Goal: Book appointment/travel/reservation

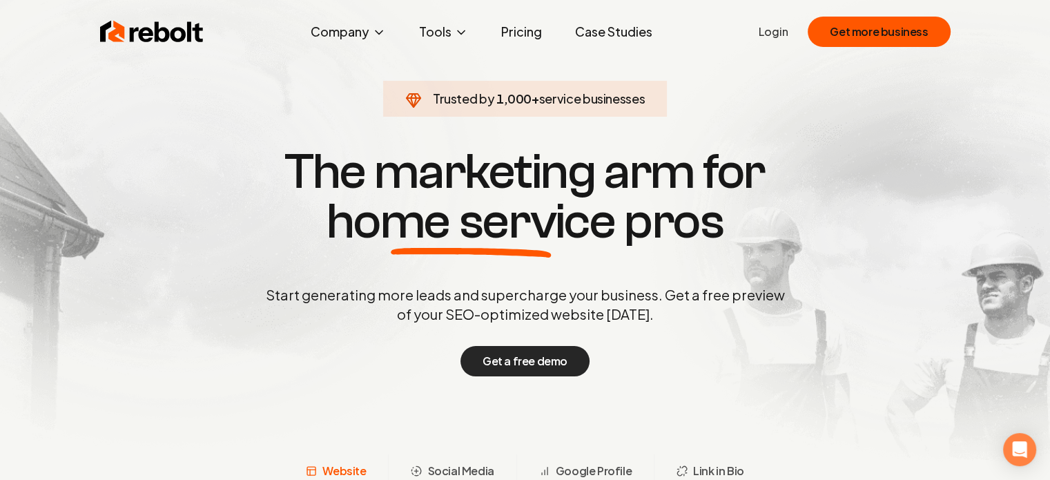
click at [511, 366] on button "Get a free demo" at bounding box center [524, 361] width 129 height 30
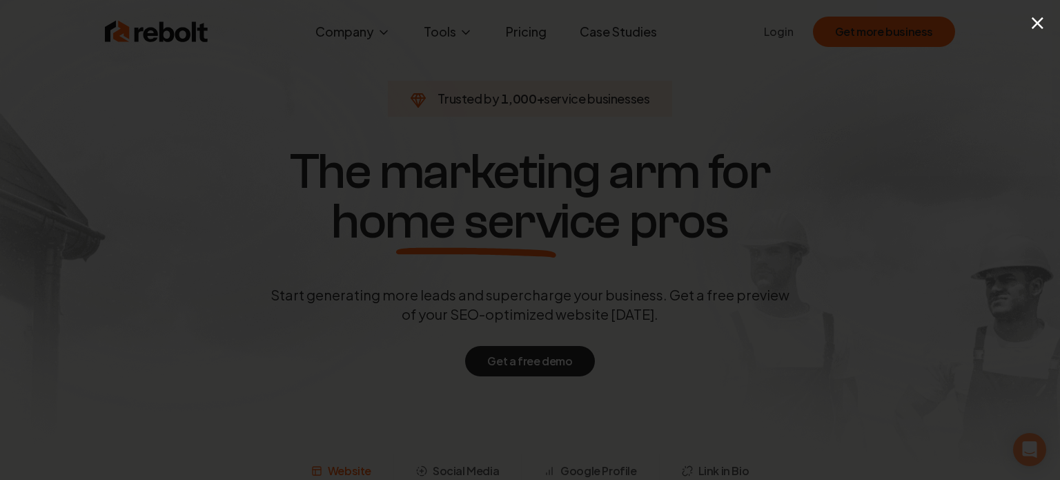
click at [1041, 30] on button "×" at bounding box center [1037, 22] width 17 height 31
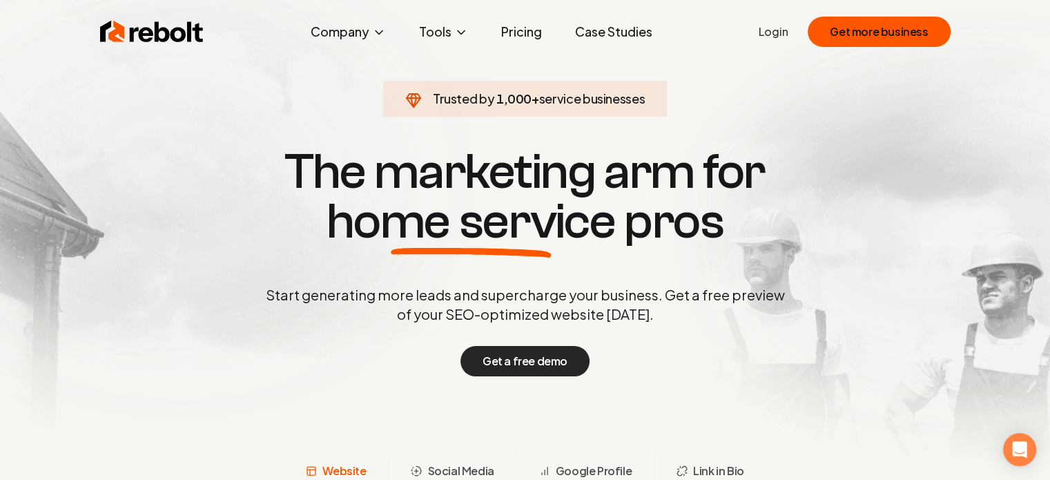
click at [540, 373] on button "Get a free demo" at bounding box center [524, 361] width 129 height 30
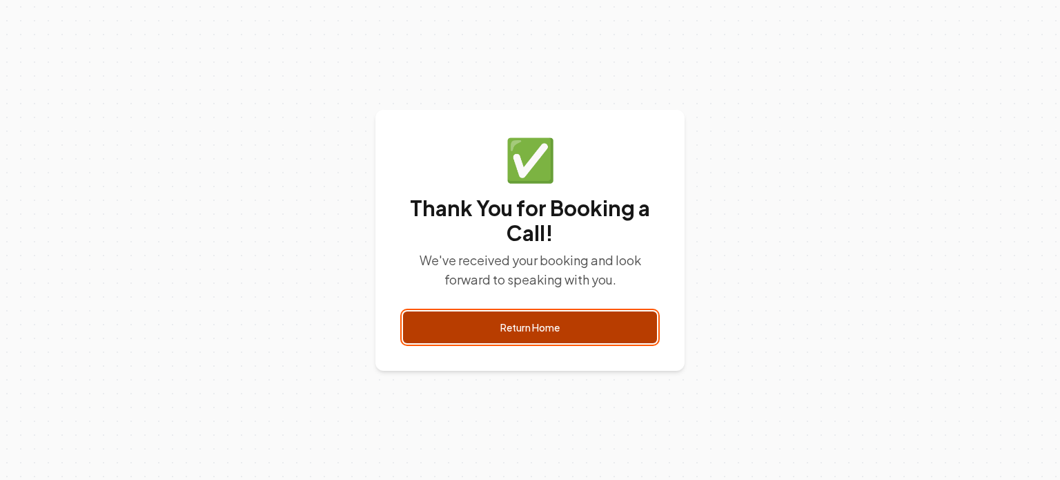
click at [548, 330] on link "Return Home" at bounding box center [530, 327] width 254 height 32
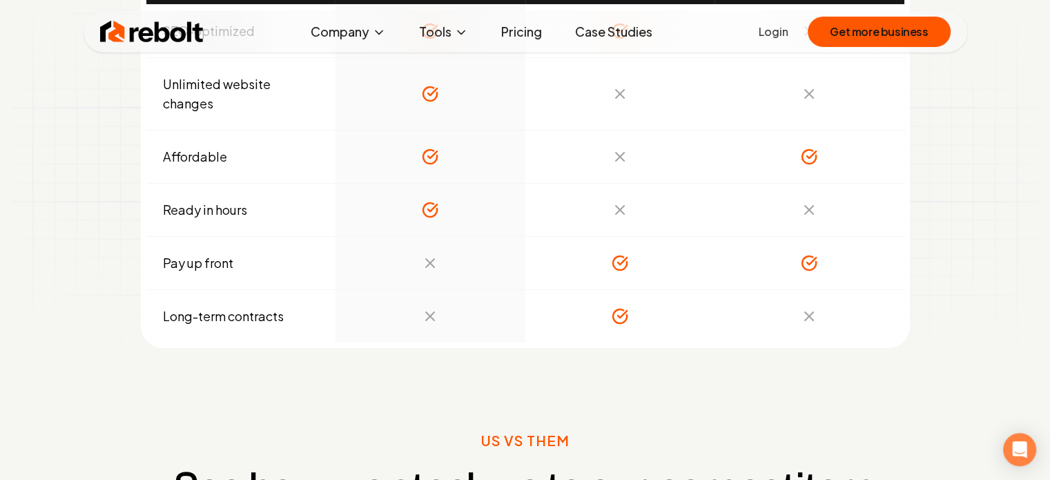
scroll to position [5245, 0]
